Goal: Task Accomplishment & Management: Complete application form

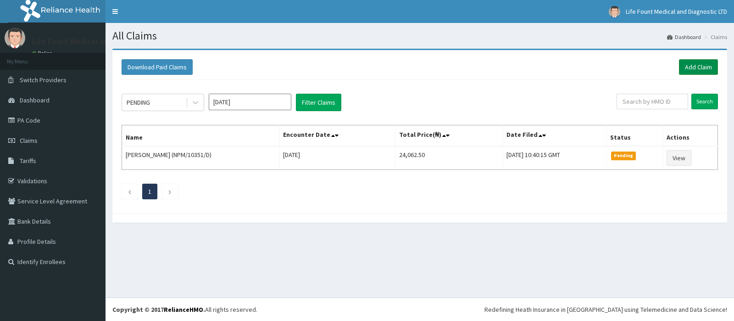
click at [700, 64] on link "Add Claim" at bounding box center [698, 67] width 39 height 16
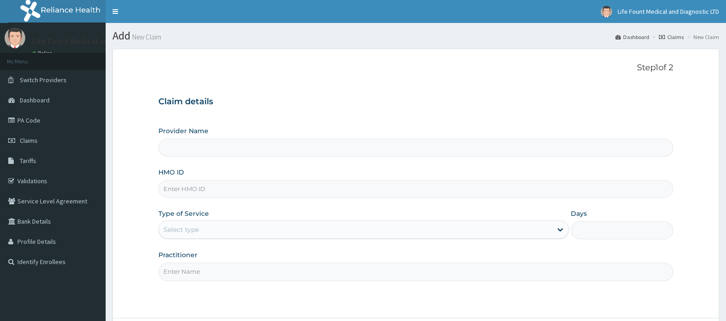
type input "Life Fount Medical and Diagnostic centre Ltd"
drag, startPoint x: 0, startPoint y: 0, endPoint x: 214, endPoint y: 191, distance: 286.7
click at [214, 191] on input "HMO ID" at bounding box center [415, 189] width 514 height 18
paste input "AGO/10264/B"
type input "AGO/10264/B"
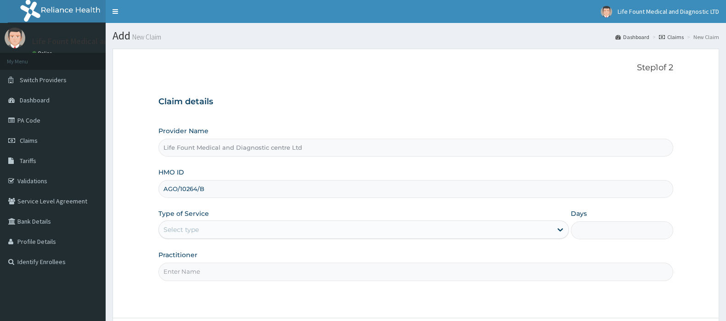
click at [209, 230] on div "Select type" at bounding box center [355, 229] width 393 height 15
click at [234, 229] on div "Select type" at bounding box center [355, 229] width 393 height 15
click at [218, 233] on div "Select type" at bounding box center [355, 229] width 393 height 15
click at [218, 230] on div "Select type" at bounding box center [355, 229] width 393 height 15
click at [221, 235] on div "Select type" at bounding box center [355, 229] width 393 height 15
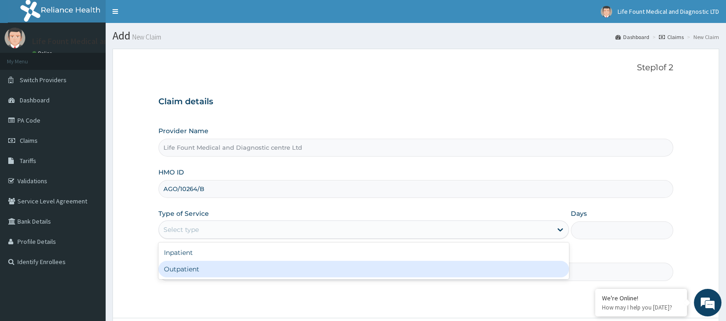
click at [213, 272] on div "Outpatient" at bounding box center [363, 269] width 410 height 17
type input "1"
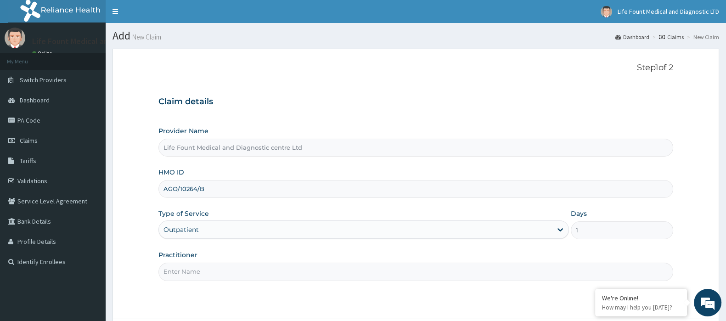
click at [213, 272] on input "Practitioner" at bounding box center [415, 272] width 514 height 18
type input "DOCTOR LAWAL"
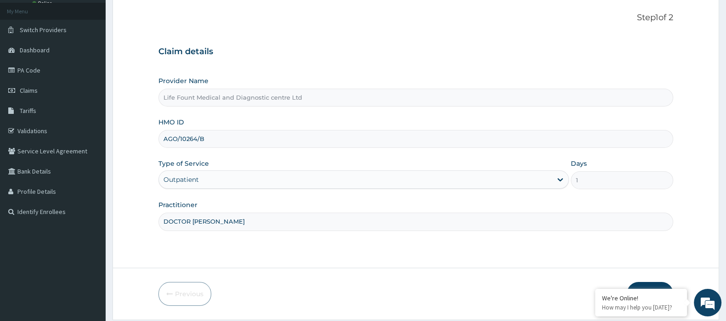
scroll to position [78, 0]
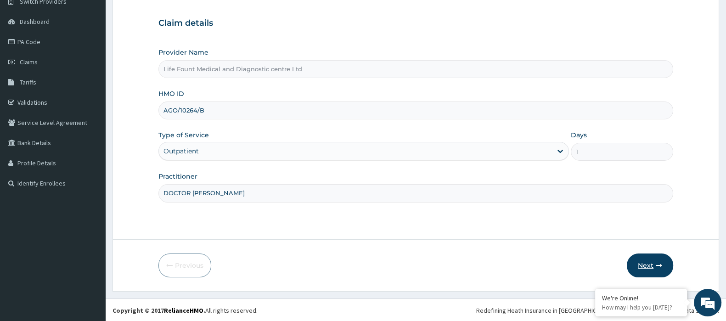
click at [657, 264] on icon "button" at bounding box center [658, 265] width 6 height 6
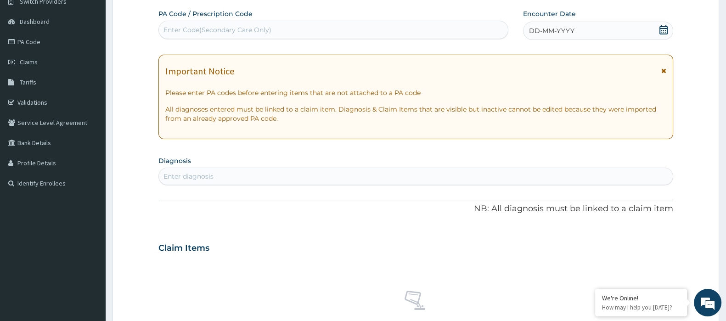
click at [659, 28] on icon at bounding box center [663, 29] width 9 height 9
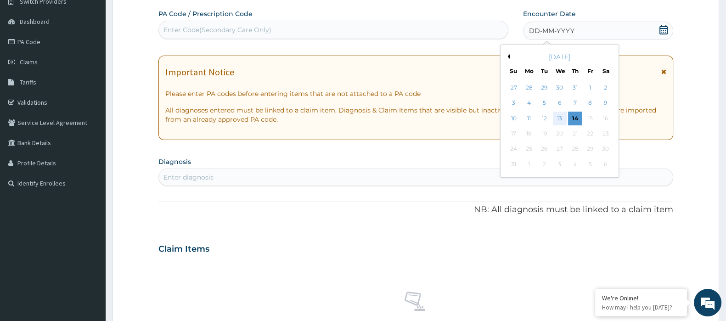
click at [559, 118] on div "13" at bounding box center [560, 119] width 14 height 14
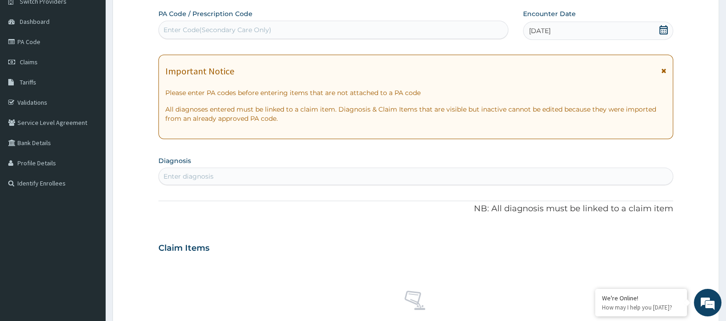
scroll to position [0, 0]
click at [268, 174] on div "Enter diagnosis" at bounding box center [416, 176] width 514 height 15
type input "h"
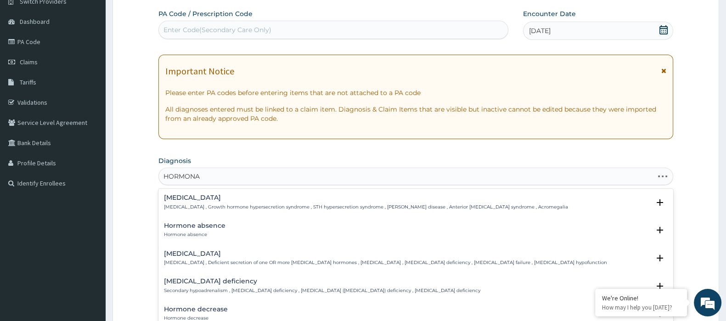
type input "HORMONAL"
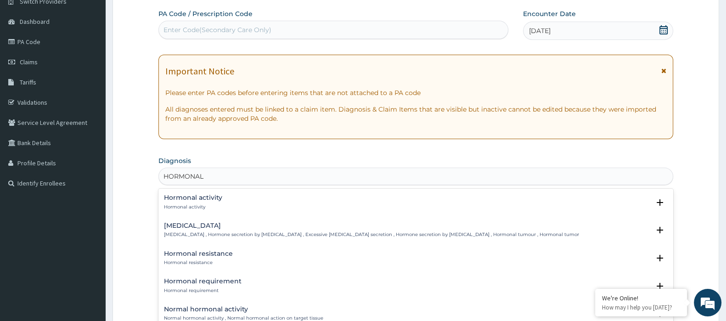
click at [184, 201] on div "Hormonal activity Hormonal activity" at bounding box center [193, 202] width 58 height 16
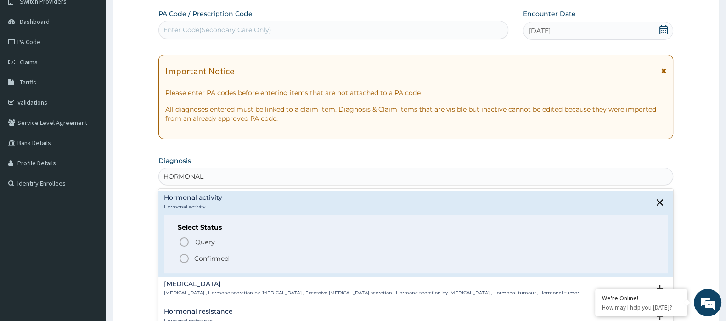
click at [209, 256] on p "Confirmed" at bounding box center [211, 258] width 34 height 9
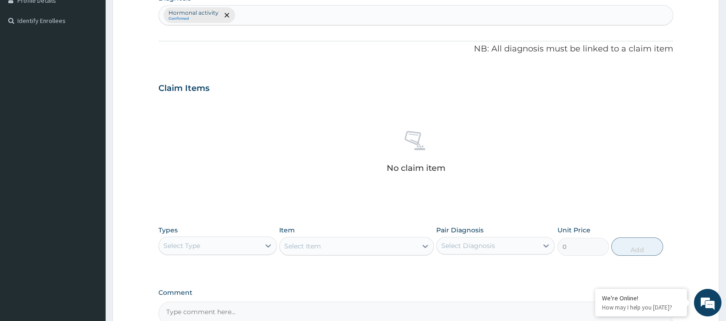
scroll to position [251, 0]
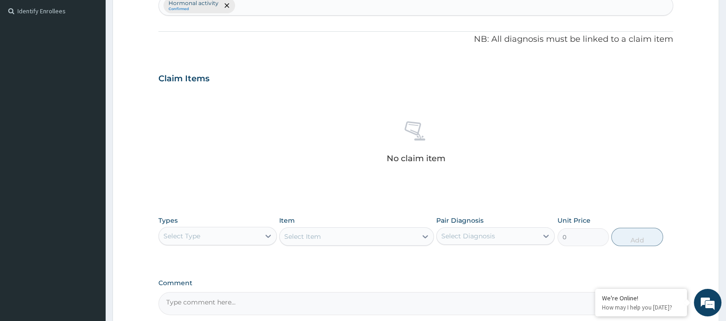
click at [240, 237] on div "Select Type" at bounding box center [209, 236] width 101 height 15
click at [227, 285] on div "Procedures" at bounding box center [217, 292] width 118 height 17
click at [370, 238] on div "Select Item" at bounding box center [356, 236] width 154 height 18
click at [370, 235] on div "Select Item" at bounding box center [347, 236] width 137 height 15
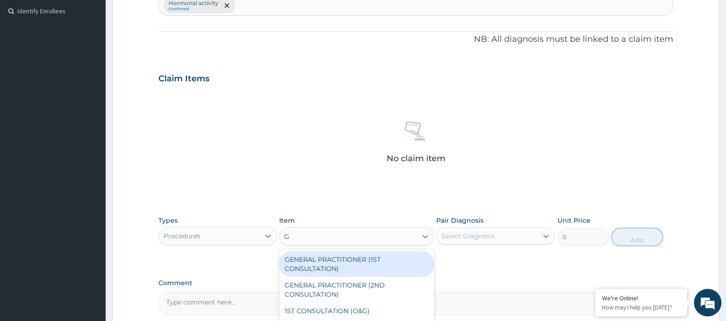
type input "GP"
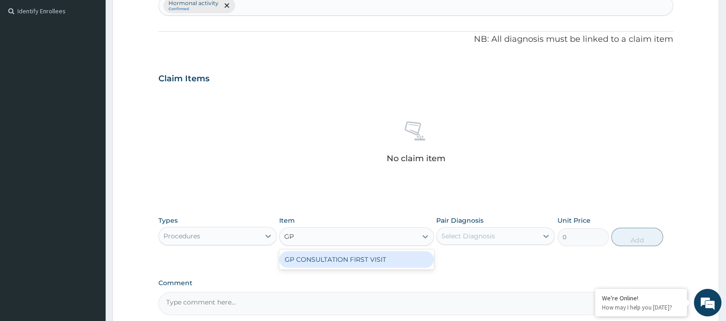
click at [336, 256] on div "GP CONSULTATION FIRST VISIT" at bounding box center [356, 259] width 154 height 17
type input "3000"
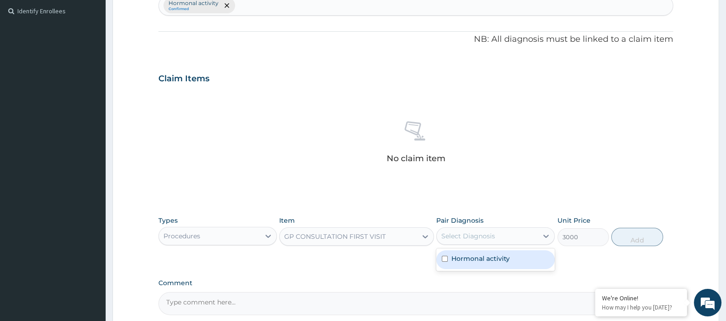
click at [522, 237] on div "Select Diagnosis" at bounding box center [486, 236] width 101 height 15
click at [505, 256] on label "Hormonal activity" at bounding box center [480, 258] width 58 height 9
checkbox input "true"
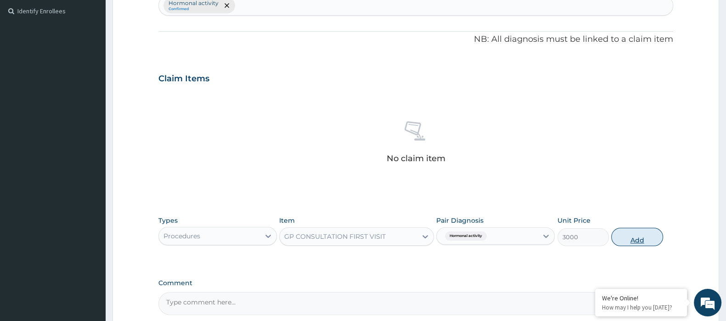
click at [617, 241] on button "Add" at bounding box center [636, 237] width 51 height 18
type input "0"
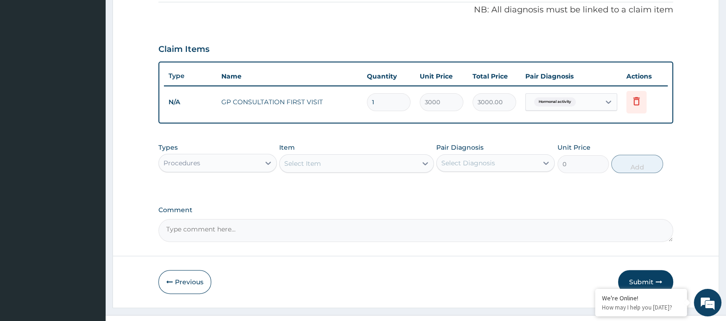
scroll to position [296, 0]
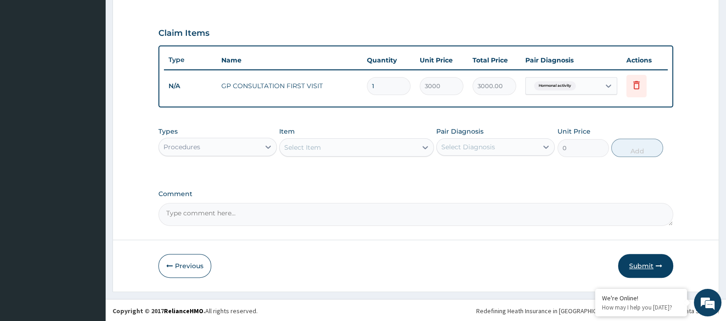
click at [627, 265] on button "Submit" at bounding box center [645, 266] width 55 height 24
